Goal: Task Accomplishment & Management: Manage account settings

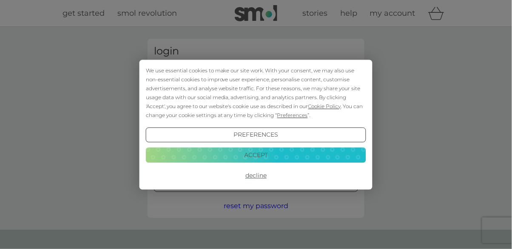
click at [264, 176] on button "Decline" at bounding box center [256, 175] width 220 height 15
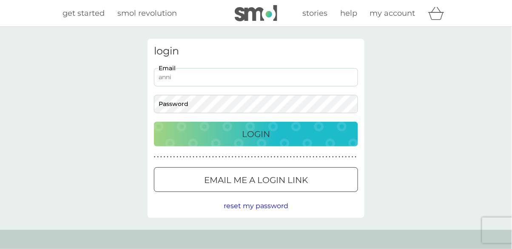
type input "annieruncie@yahoo.com"
click at [154, 122] on button "Login" at bounding box center [256, 134] width 204 height 25
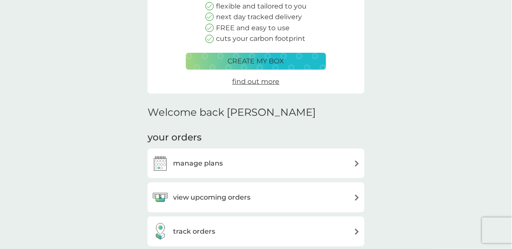
scroll to position [112, 0]
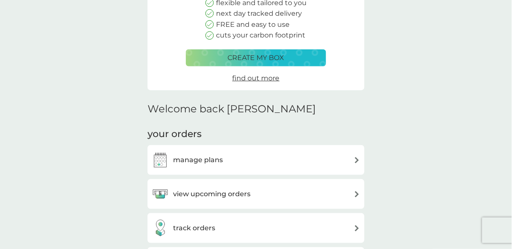
click at [255, 163] on div "manage plans" at bounding box center [256, 159] width 208 height 17
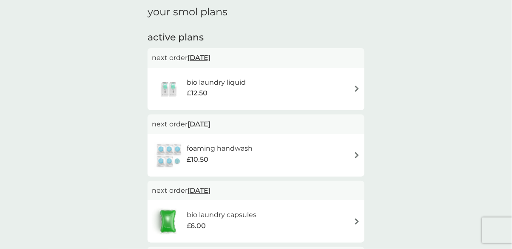
scroll to position [121, 0]
click at [330, 88] on div "bio laundry liquid £12.50" at bounding box center [256, 89] width 208 height 30
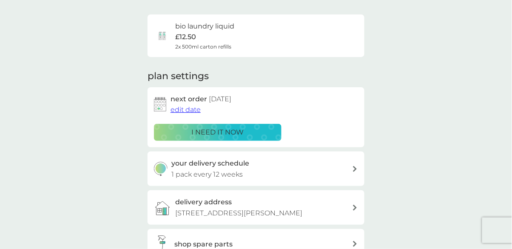
scroll to position [59, 0]
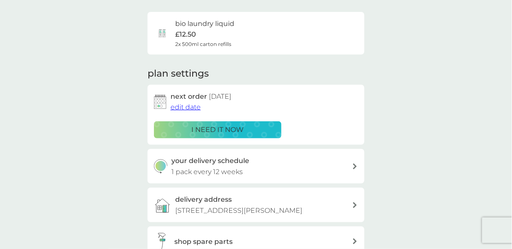
click at [184, 104] on span "edit date" at bounding box center [186, 107] width 30 height 8
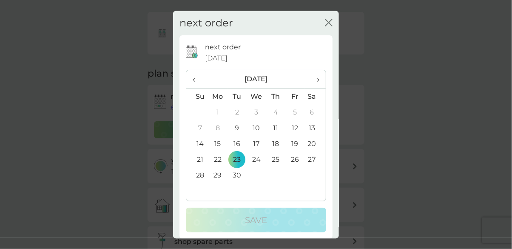
click at [317, 89] on span "›" at bounding box center [315, 80] width 9 height 18
click at [295, 183] on td "31" at bounding box center [295, 176] width 19 height 16
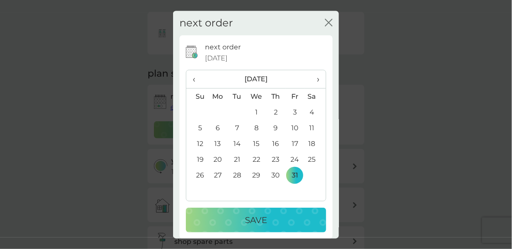
click at [283, 227] on div "Save" at bounding box center [255, 221] width 123 height 14
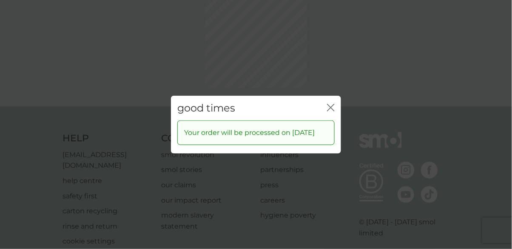
click at [329, 84] on div "good times close Your order will be processed on 31 Oct 2025" at bounding box center [256, 124] width 512 height 249
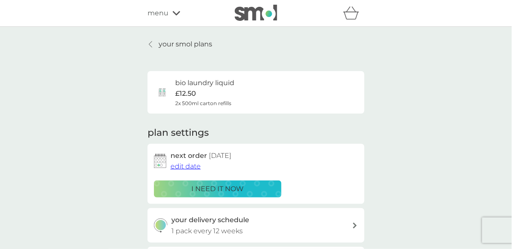
scroll to position [10, 0]
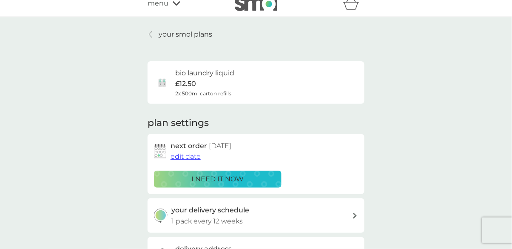
click at [177, 30] on p "your smol plans" at bounding box center [186, 34] width 54 height 11
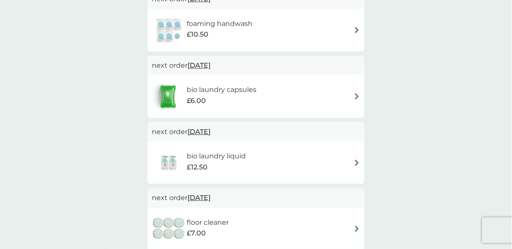
scroll to position [181, 0]
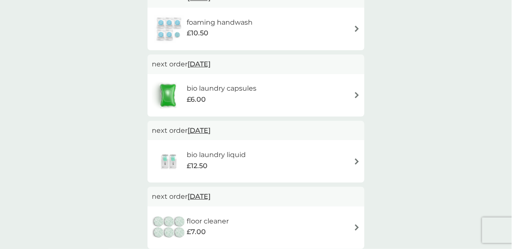
click at [343, 95] on div "bio laundry capsules £6.00" at bounding box center [256, 95] width 208 height 30
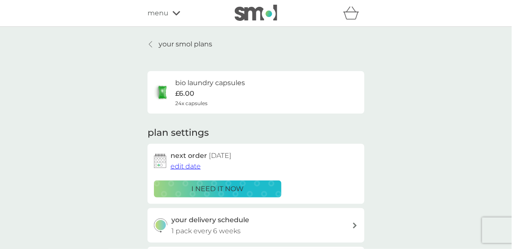
click at [184, 170] on span "edit date" at bounding box center [186, 166] width 30 height 8
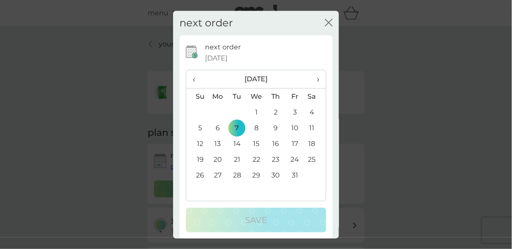
click at [319, 89] on span "›" at bounding box center [315, 80] width 9 height 18
click at [199, 199] on td "30" at bounding box center [197, 191] width 22 height 16
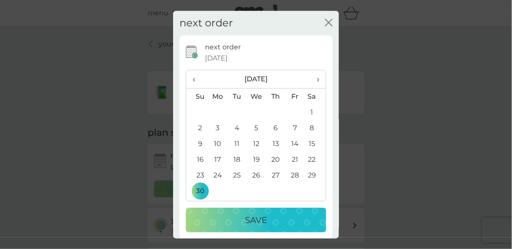
click at [266, 227] on p "Save" at bounding box center [256, 221] width 22 height 14
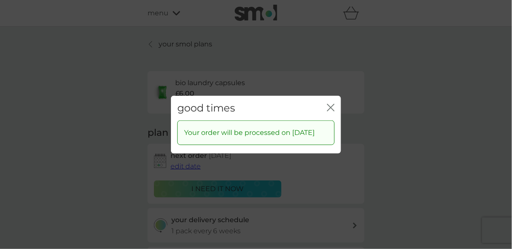
click at [331, 111] on icon "close" at bounding box center [332, 107] width 3 height 7
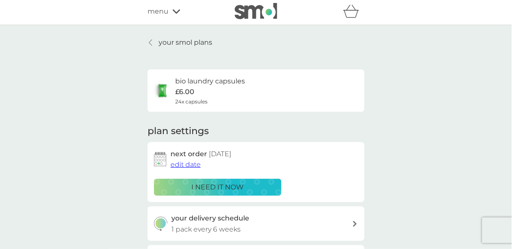
scroll to position [3, 0]
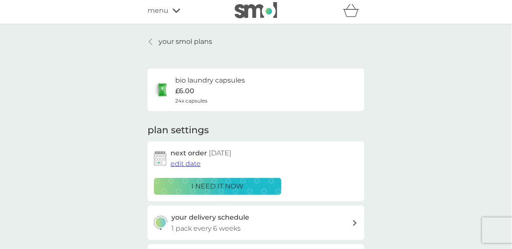
click at [174, 41] on p "your smol plans" at bounding box center [186, 41] width 54 height 11
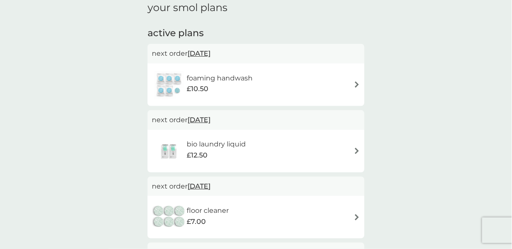
scroll to position [129, 0]
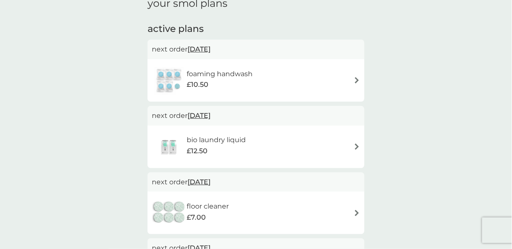
click at [350, 77] on div "foaming handwash £10.50" at bounding box center [256, 81] width 208 height 30
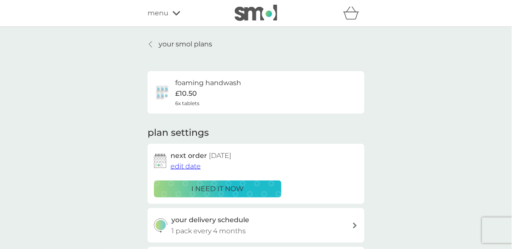
click at [181, 165] on span "edit date" at bounding box center [186, 166] width 30 height 8
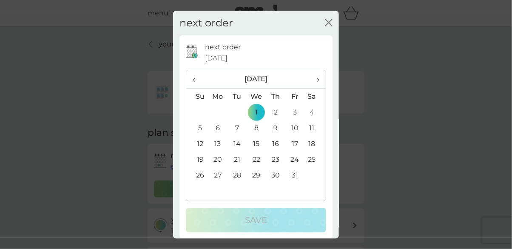
click at [295, 183] on td "31" at bounding box center [295, 176] width 19 height 16
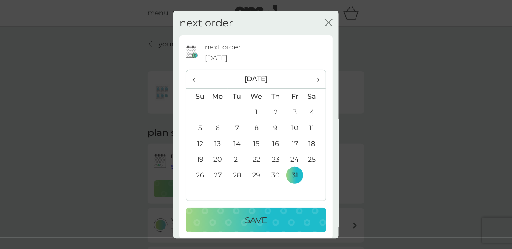
click at [273, 227] on div "Save" at bounding box center [255, 221] width 123 height 14
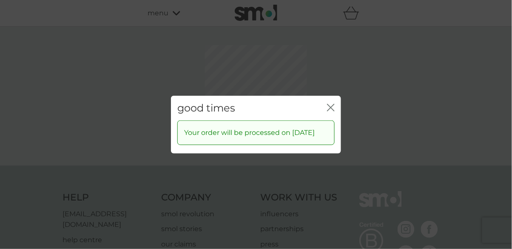
click at [332, 111] on icon "close" at bounding box center [332, 107] width 3 height 7
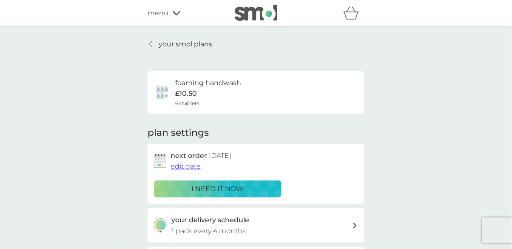
click at [177, 39] on p "your smol plans" at bounding box center [186, 44] width 54 height 11
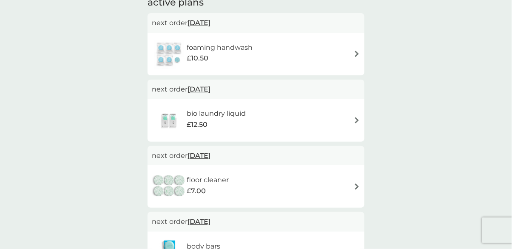
scroll to position [163, 0]
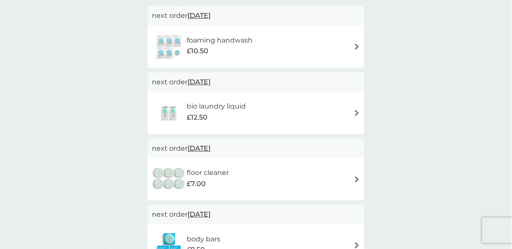
click at [341, 179] on div "floor cleaner £7.00" at bounding box center [256, 179] width 208 height 30
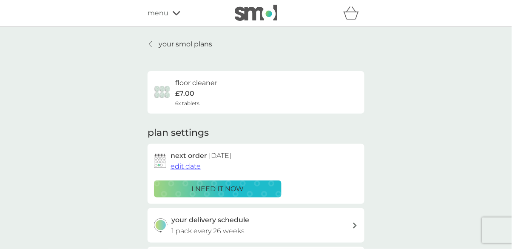
click at [188, 164] on span "edit date" at bounding box center [186, 166] width 30 height 8
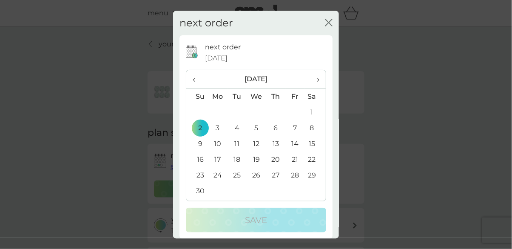
click at [316, 89] on span "›" at bounding box center [315, 80] width 9 height 18
click at [315, 89] on span "›" at bounding box center [315, 80] width 9 height 18
click at [310, 183] on td "31" at bounding box center [315, 176] width 21 height 16
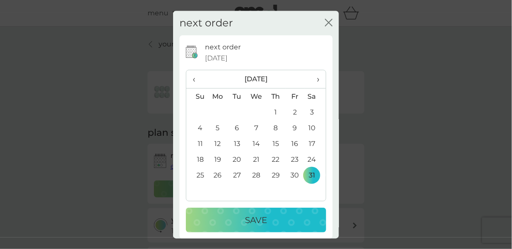
click at [272, 227] on div "Save" at bounding box center [255, 221] width 123 height 14
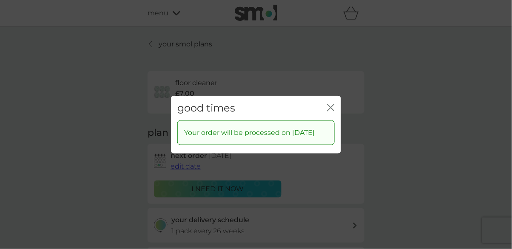
click at [330, 111] on icon "close" at bounding box center [331, 107] width 8 height 8
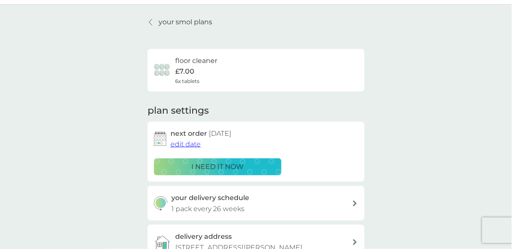
scroll to position [30, 0]
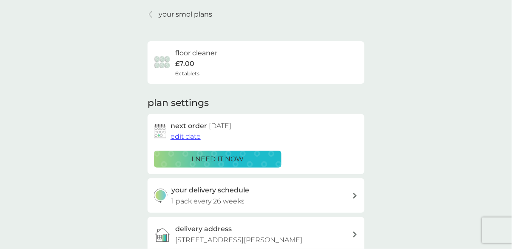
click at [183, 13] on p "your smol plans" at bounding box center [186, 14] width 54 height 11
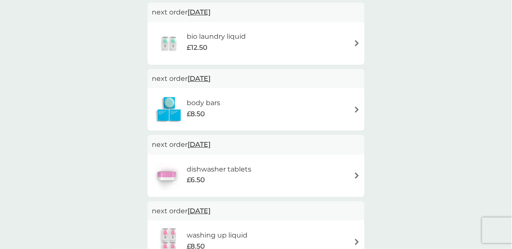
scroll to position [235, 0]
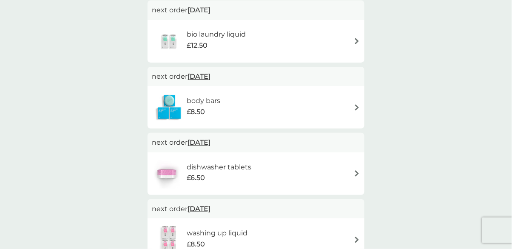
click at [334, 107] on div "body bars £8.50" at bounding box center [256, 107] width 208 height 30
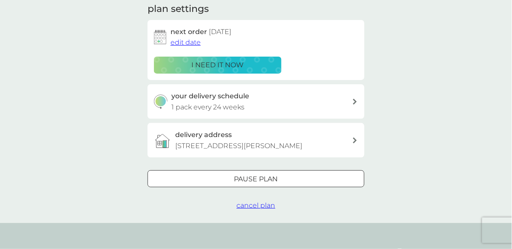
scroll to position [124, 0]
click at [259, 210] on button "cancel plan" at bounding box center [256, 205] width 39 height 11
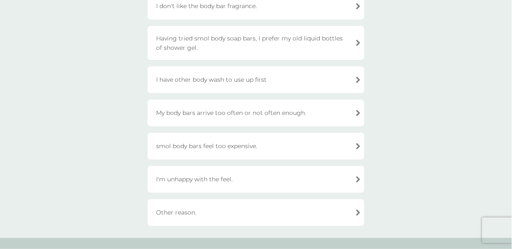
scroll to position [108, 0]
click at [262, 146] on div "smol body bars feel too expensive." at bounding box center [256, 145] width 217 height 27
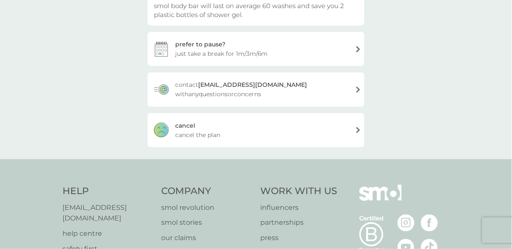
click at [254, 130] on div "cancel cancel the plan" at bounding box center [256, 130] width 217 height 34
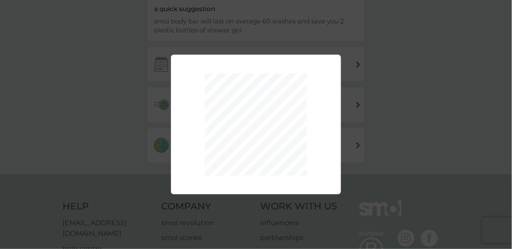
scroll to position [95, 0]
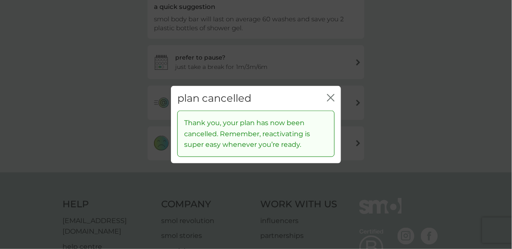
click at [330, 96] on icon "close" at bounding box center [329, 97] width 3 height 7
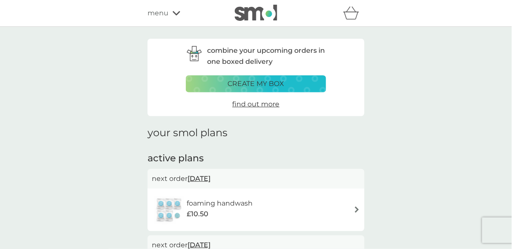
scroll to position [30, 0]
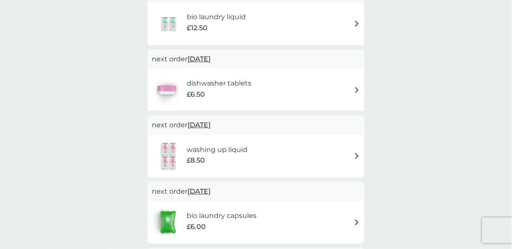
scroll to position [254, 0]
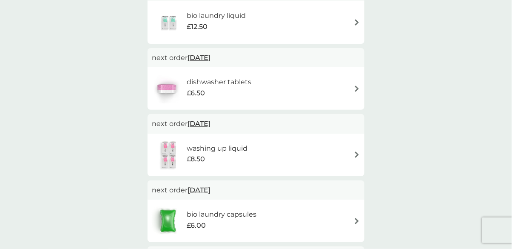
click at [354, 88] on div "dishwasher tablets £6.50" at bounding box center [256, 89] width 208 height 30
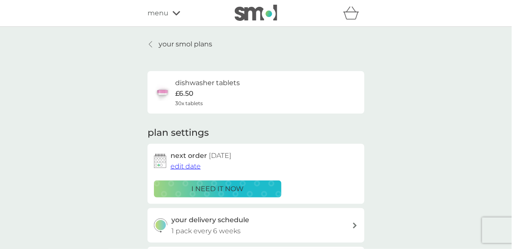
click at [180, 166] on span "edit date" at bounding box center [186, 166] width 30 height 8
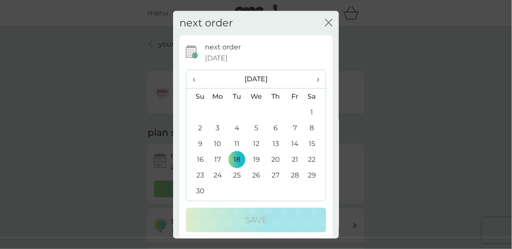
click at [318, 89] on span "›" at bounding box center [315, 80] width 9 height 18
click at [257, 183] on td "31" at bounding box center [257, 176] width 20 height 16
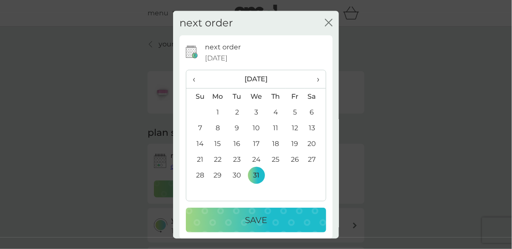
click at [275, 227] on div "Save" at bounding box center [255, 221] width 123 height 14
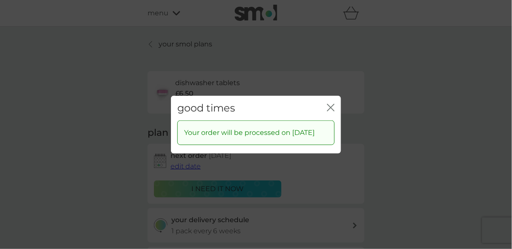
click at [334, 111] on icon "close" at bounding box center [332, 107] width 3 height 7
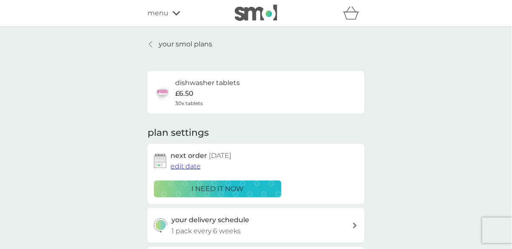
click at [190, 40] on p "your smol plans" at bounding box center [186, 44] width 54 height 11
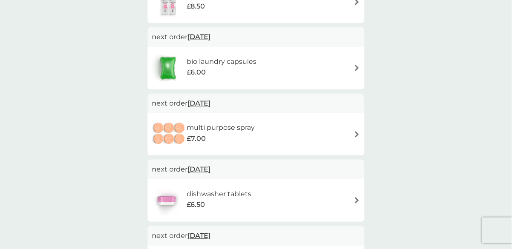
scroll to position [342, 0]
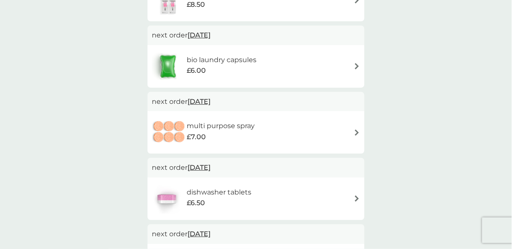
click at [341, 132] on div "multi purpose spray £7.00" at bounding box center [256, 132] width 208 height 30
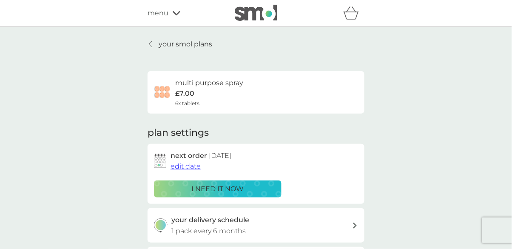
click at [181, 163] on span "edit date" at bounding box center [186, 166] width 30 height 8
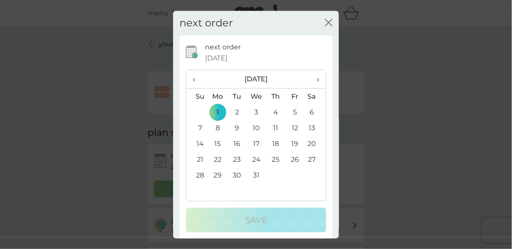
click at [317, 89] on span "›" at bounding box center [315, 80] width 9 height 18
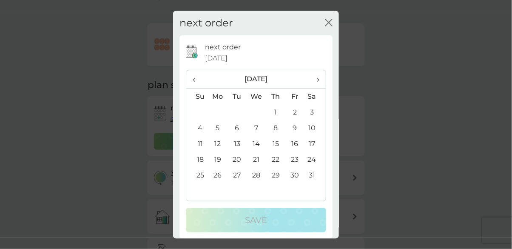
scroll to position [53, 0]
click at [310, 183] on td "31" at bounding box center [315, 176] width 21 height 16
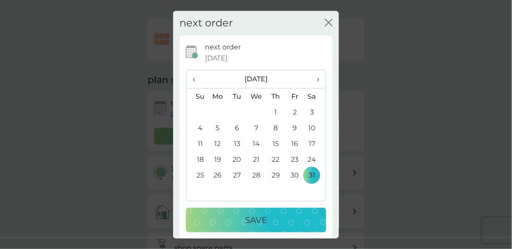
click at [277, 227] on div "Save" at bounding box center [255, 221] width 123 height 14
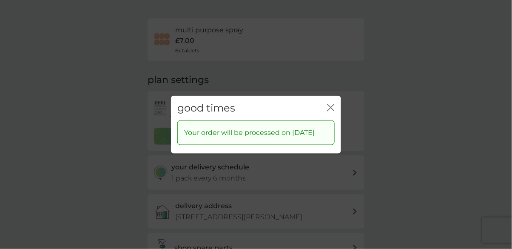
click at [334, 111] on icon "close" at bounding box center [331, 107] width 8 height 8
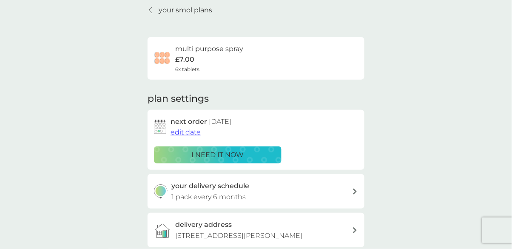
scroll to position [28, 0]
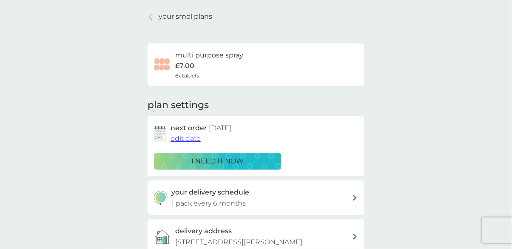
click at [178, 12] on p "your smol plans" at bounding box center [186, 16] width 54 height 11
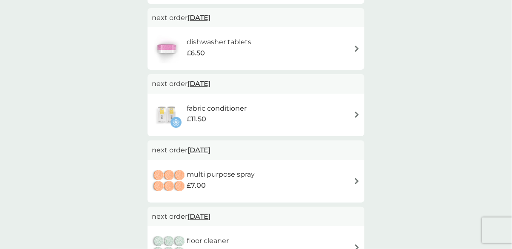
scroll to position [426, 0]
click at [347, 112] on div "fabric conditioner £11.50" at bounding box center [256, 115] width 208 height 30
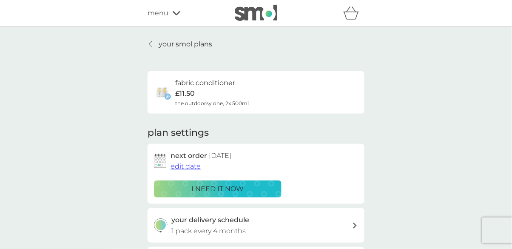
click at [207, 187] on p "i need it now" at bounding box center [218, 188] width 52 height 11
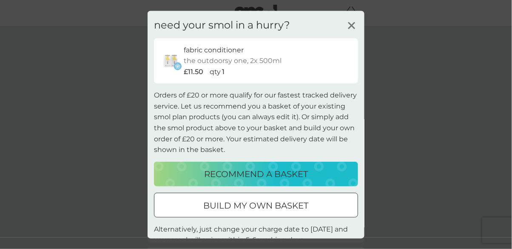
click at [312, 174] on div "recommend a basket" at bounding box center [256, 174] width 187 height 14
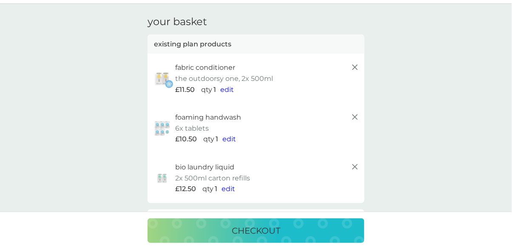
scroll to position [19, 0]
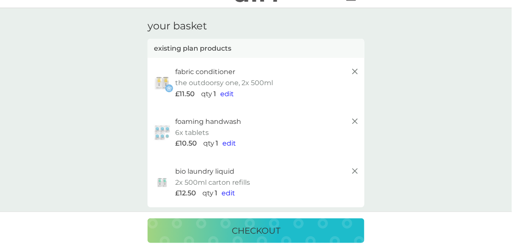
click at [355, 171] on line at bounding box center [355, 170] width 5 height 5
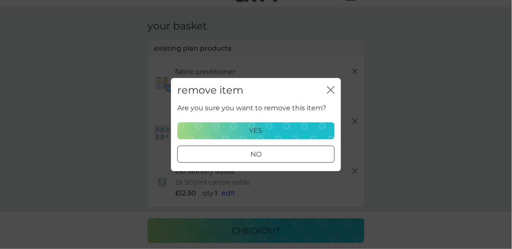
click at [303, 136] on div "yes" at bounding box center [256, 130] width 146 height 11
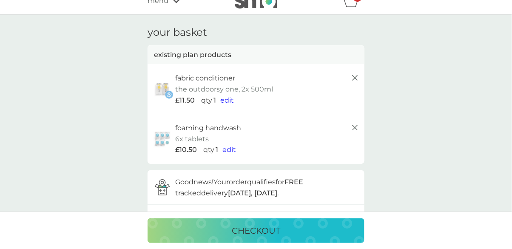
scroll to position [0, 0]
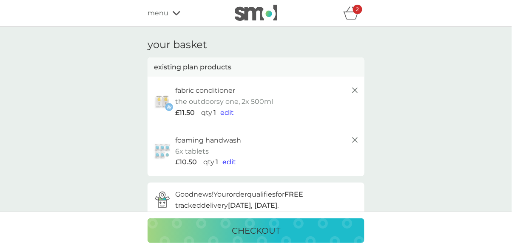
click at [168, 12] on div "menu" at bounding box center [184, 13] width 72 height 11
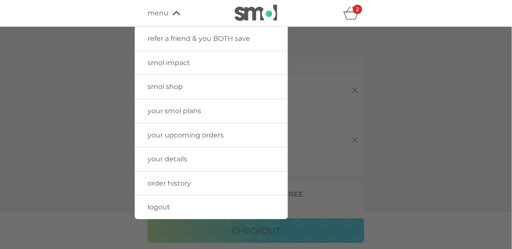
click at [192, 113] on span "your smol plans" at bounding box center [175, 111] width 54 height 8
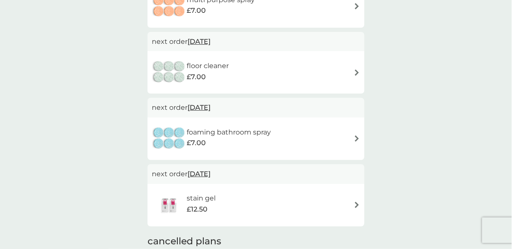
scroll to position [514, 0]
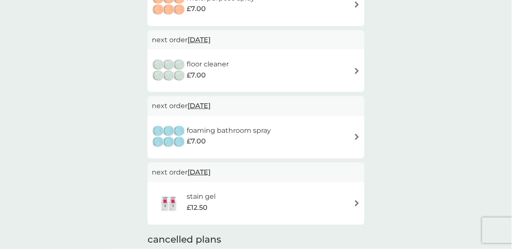
click at [347, 134] on div "foaming bathroom spray £7.00" at bounding box center [256, 137] width 208 height 30
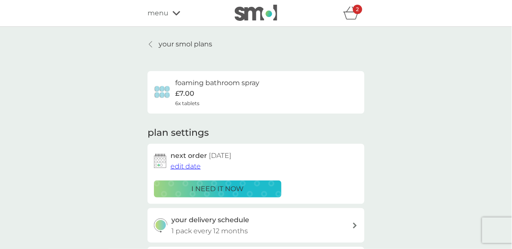
click at [182, 164] on span "edit date" at bounding box center [186, 166] width 30 height 8
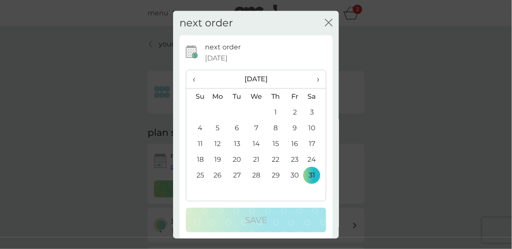
click at [319, 89] on span "›" at bounding box center [315, 80] width 9 height 18
click at [326, 26] on icon "close" at bounding box center [326, 22] width 3 height 7
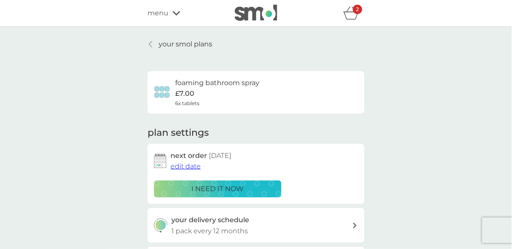
click at [207, 82] on h6 "foaming bathroom spray" at bounding box center [217, 82] width 84 height 11
click at [182, 165] on span "edit date" at bounding box center [186, 166] width 30 height 8
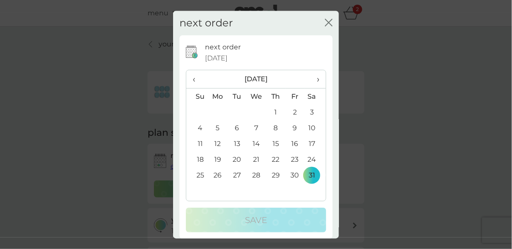
click at [320, 89] on span "›" at bounding box center [315, 80] width 9 height 18
click at [316, 89] on span "›" at bounding box center [315, 80] width 9 height 18
click at [232, 199] on td "31" at bounding box center [237, 191] width 19 height 16
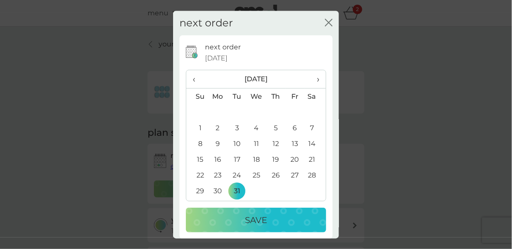
click at [270, 227] on div "Save" at bounding box center [255, 221] width 123 height 14
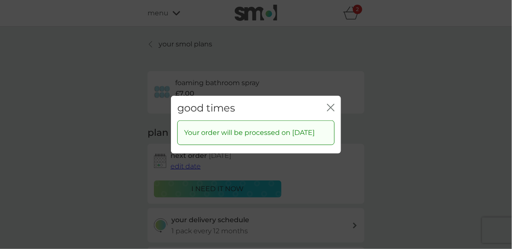
click at [328, 111] on icon "close" at bounding box center [331, 107] width 8 height 8
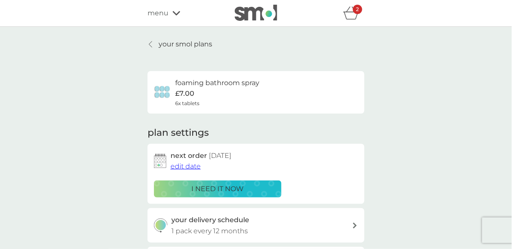
click at [156, 42] on link "your smol plans" at bounding box center [180, 44] width 65 height 11
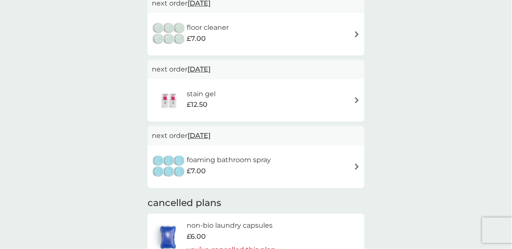
scroll to position [551, 0]
click at [354, 95] on div "stain gel £12.50" at bounding box center [256, 100] width 208 height 30
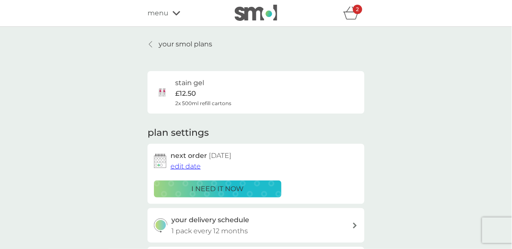
click at [182, 166] on span "edit date" at bounding box center [186, 166] width 30 height 8
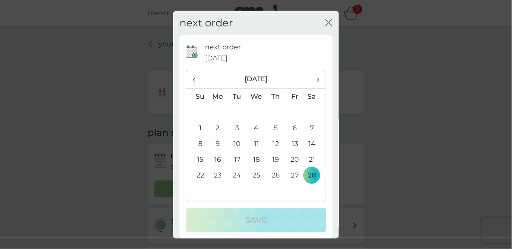
click at [315, 89] on span "›" at bounding box center [315, 80] width 9 height 18
click at [317, 89] on span "›" at bounding box center [315, 80] width 9 height 18
click at [278, 183] on td "30" at bounding box center [275, 176] width 19 height 16
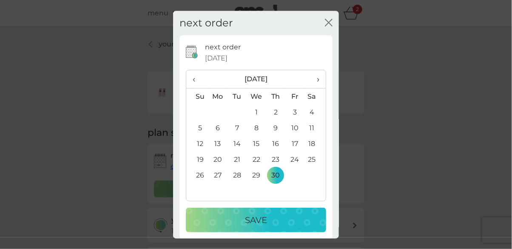
click at [270, 227] on div "Save" at bounding box center [255, 221] width 123 height 14
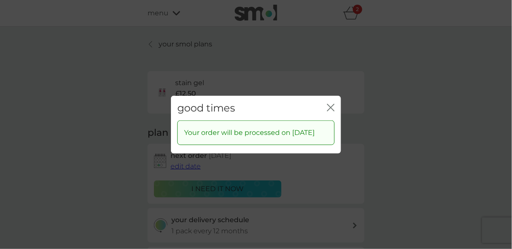
click at [329, 111] on icon "close" at bounding box center [329, 107] width 3 height 7
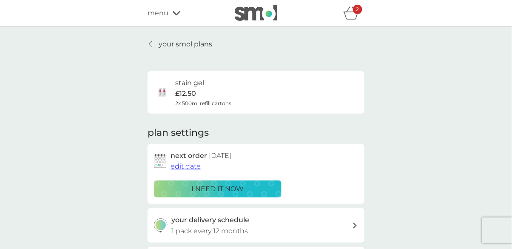
click at [180, 39] on p "your smol plans" at bounding box center [186, 44] width 54 height 11
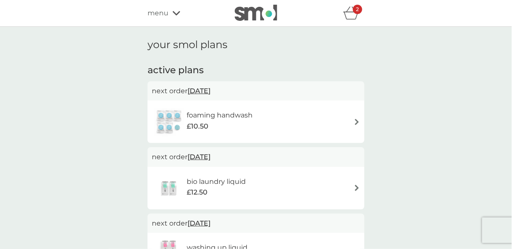
click at [354, 9] on div "2" at bounding box center [357, 9] width 9 height 9
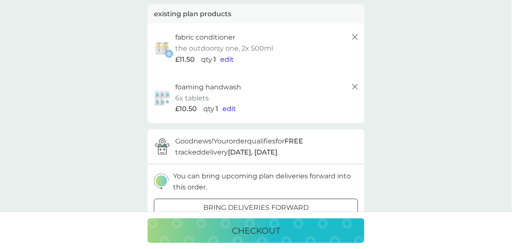
scroll to position [55, 0]
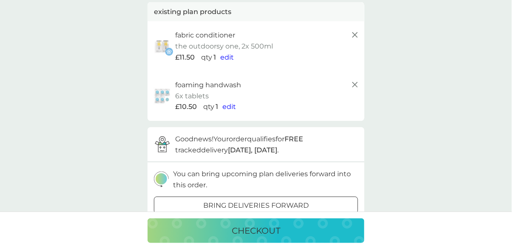
click at [278, 237] on p "checkout" at bounding box center [256, 231] width 49 height 14
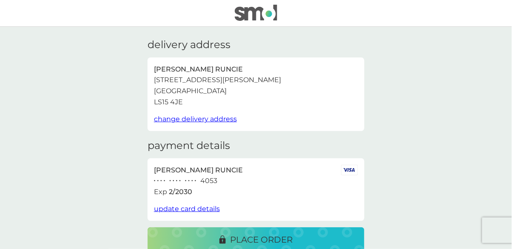
click at [260, 237] on p "place order" at bounding box center [261, 240] width 63 height 14
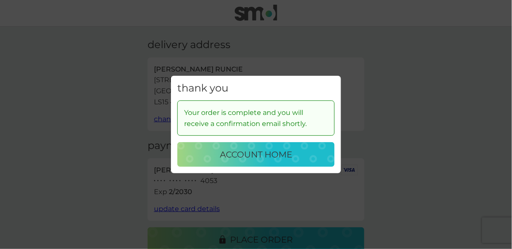
click at [274, 161] on p "account home" at bounding box center [256, 155] width 72 height 14
